Goal: Ask a question: Seek information or help from site administrators or community

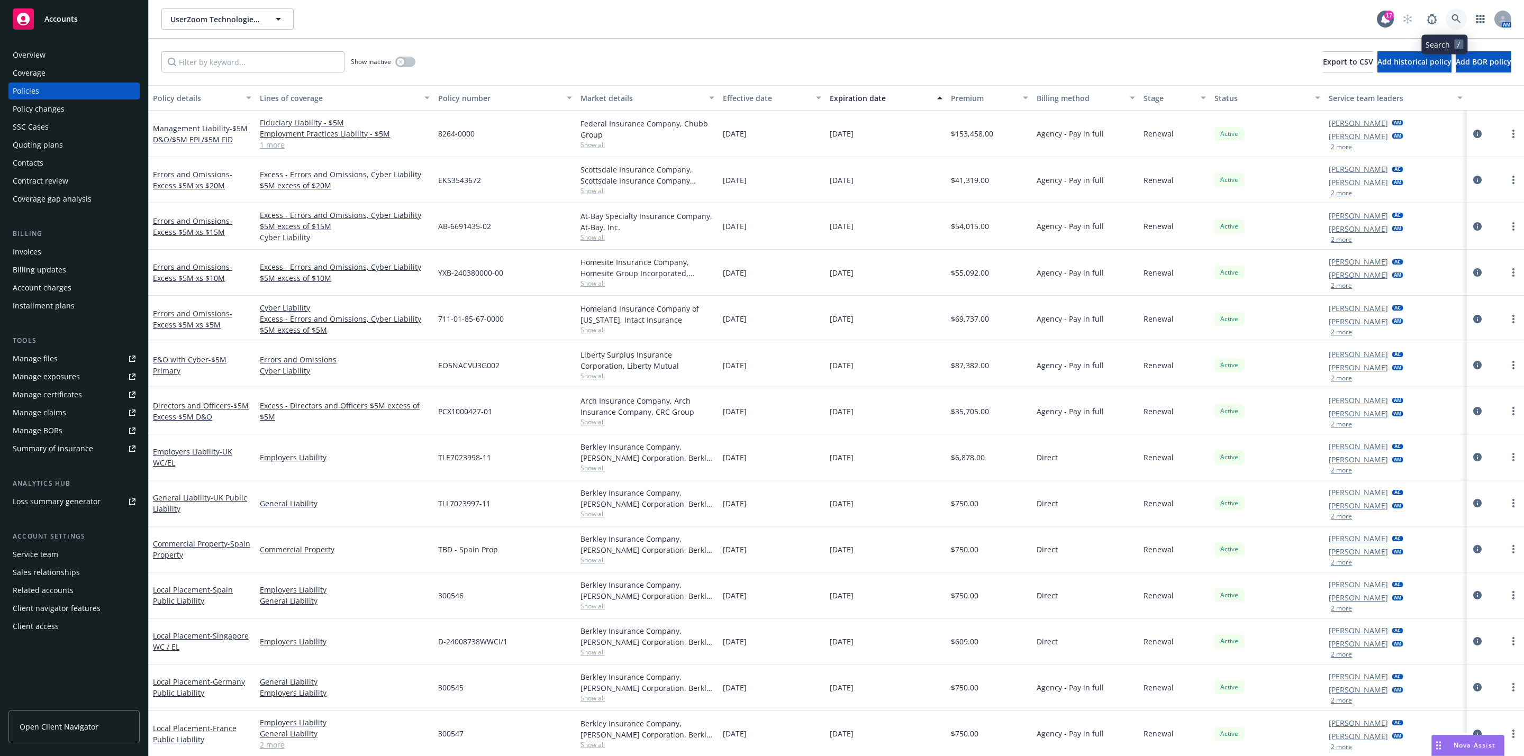
click at [1447, 24] on link at bounding box center [1456, 18] width 21 height 21
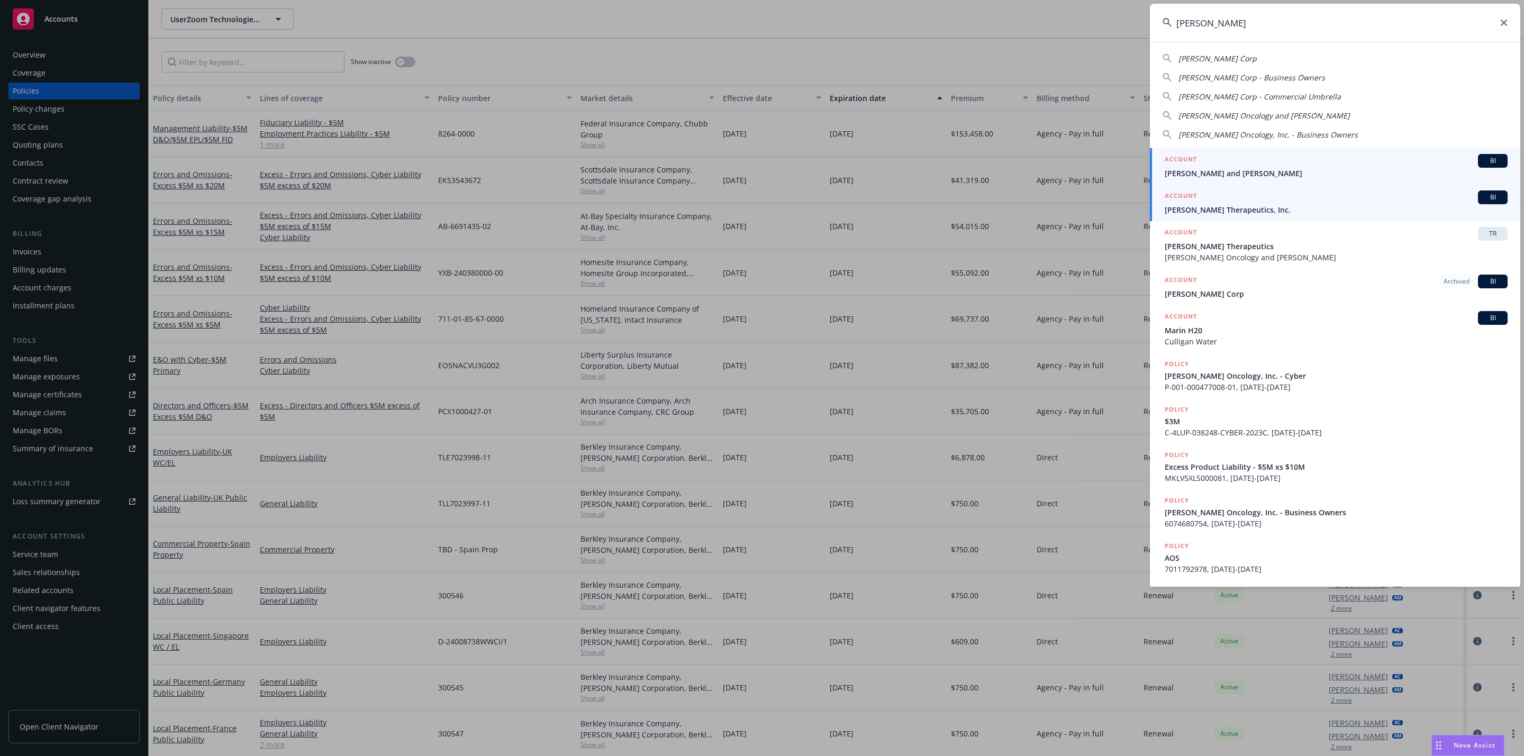
type input "cullinan"
click at [1294, 201] on div "ACCOUNT BI" at bounding box center [1336, 198] width 343 height 14
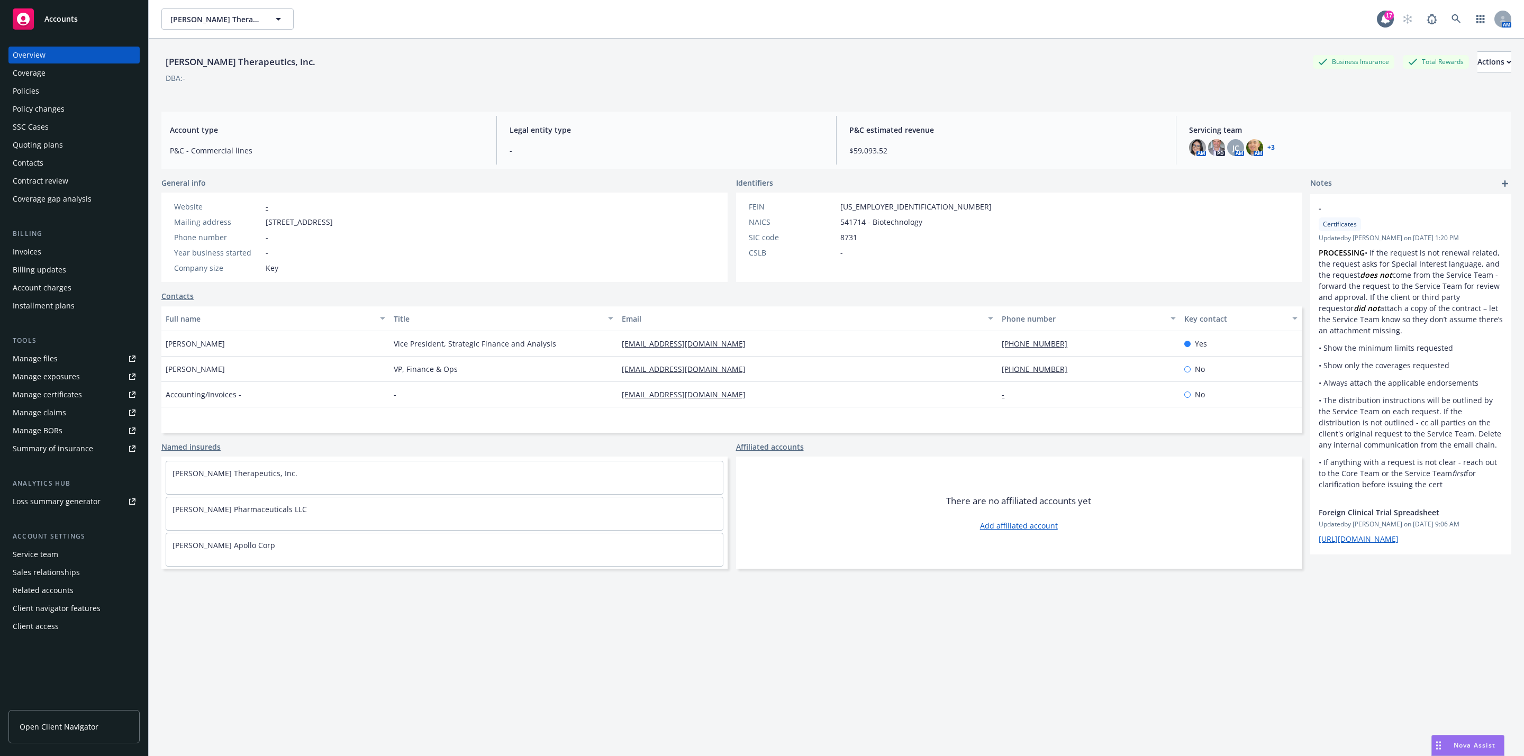
click at [56, 89] on div "Policies" at bounding box center [74, 91] width 123 height 17
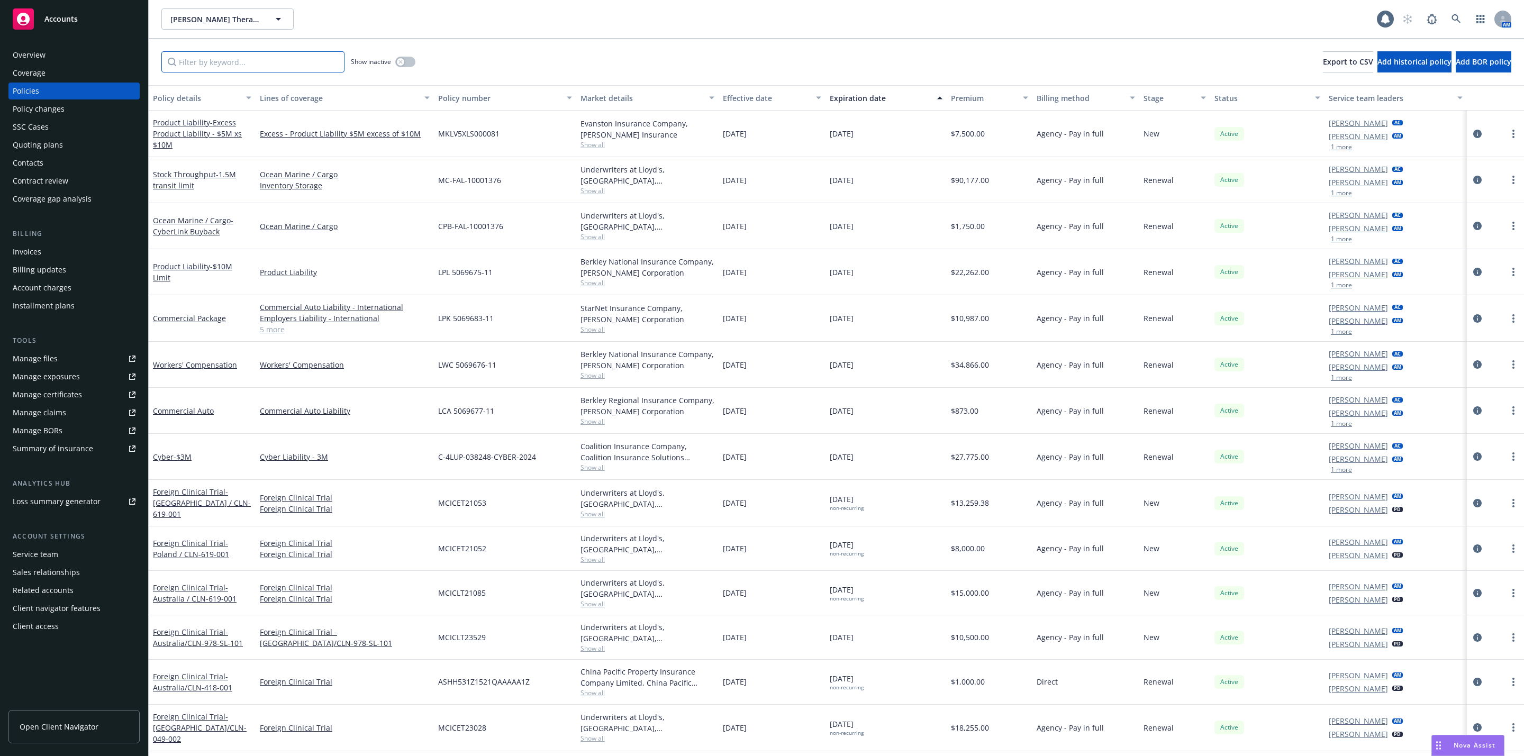
click at [186, 51] on input "Filter by keyword..." at bounding box center [252, 61] width 183 height 21
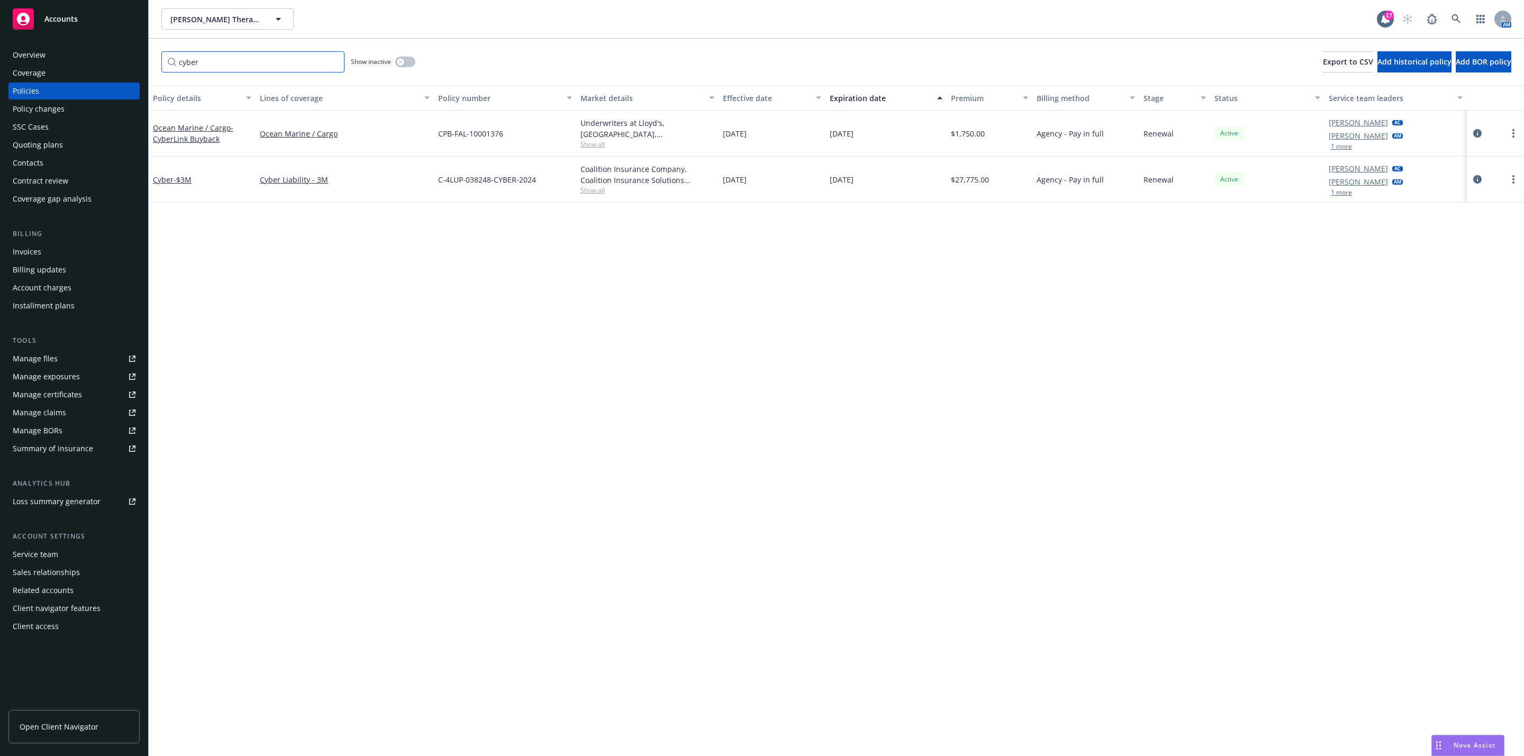
type input "cyber"
click at [1445, 746] on div "Nova Assist" at bounding box center [1474, 745] width 59 height 9
click at [1285, 694] on textarea at bounding box center [1293, 709] width 405 height 49
paste textarea "https://cullinantherapeutics.com/"
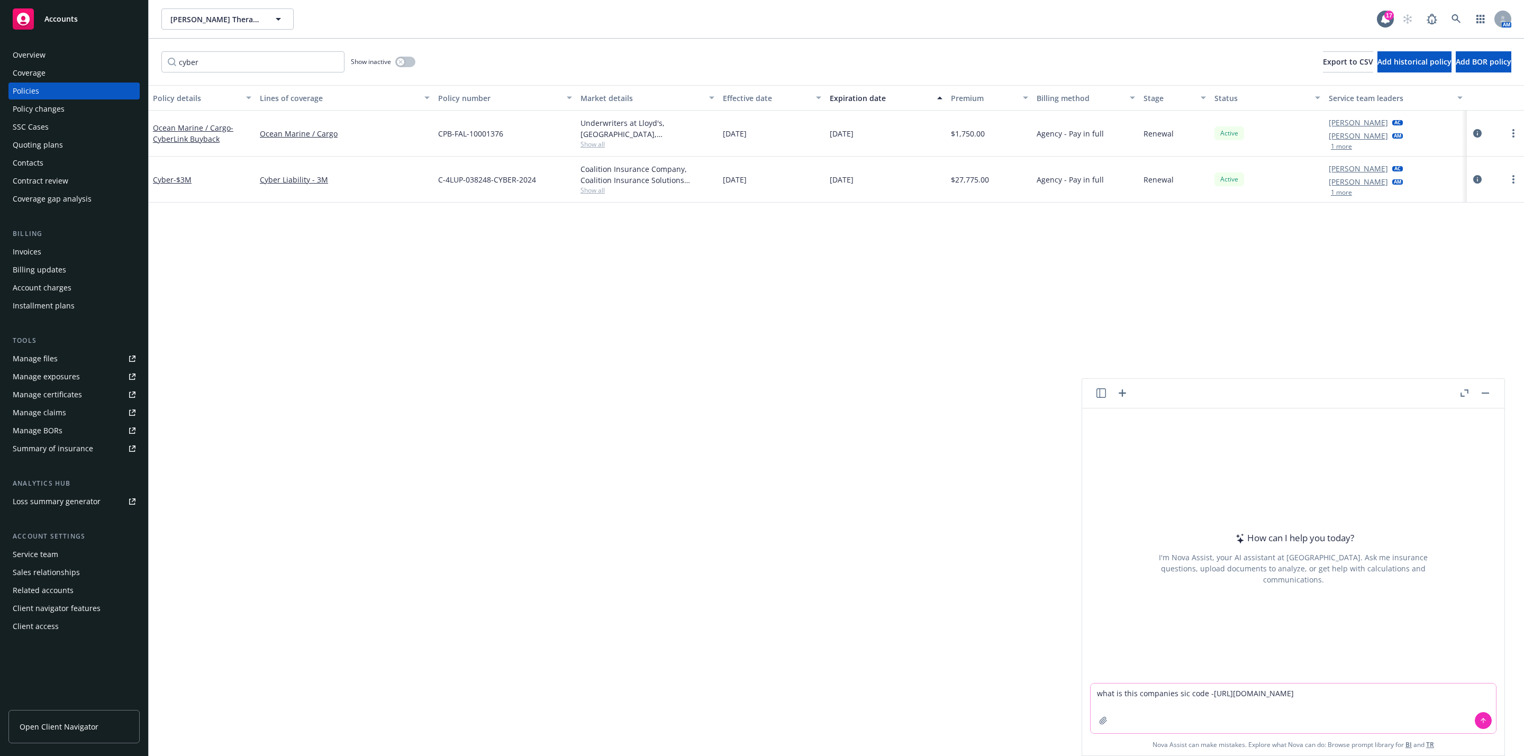
type textarea "what is this companies sic code - https://cullinantherapeutics.com/"
